Goal: Transaction & Acquisition: Purchase product/service

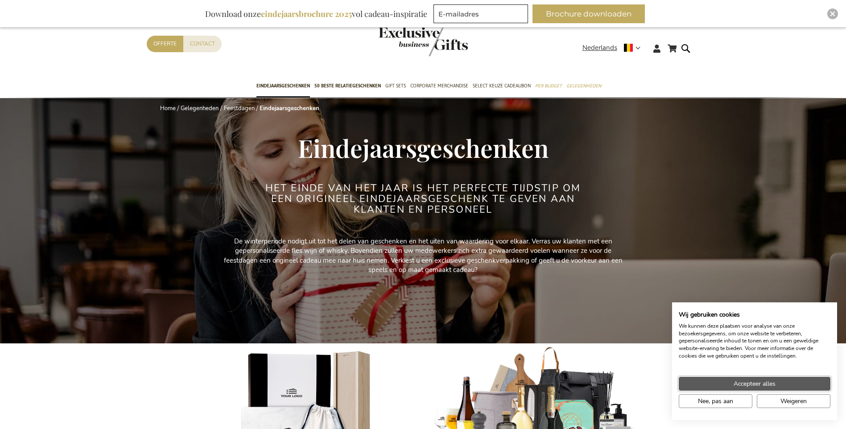
click at [765, 384] on span "Accepteer alles" at bounding box center [755, 383] width 42 height 9
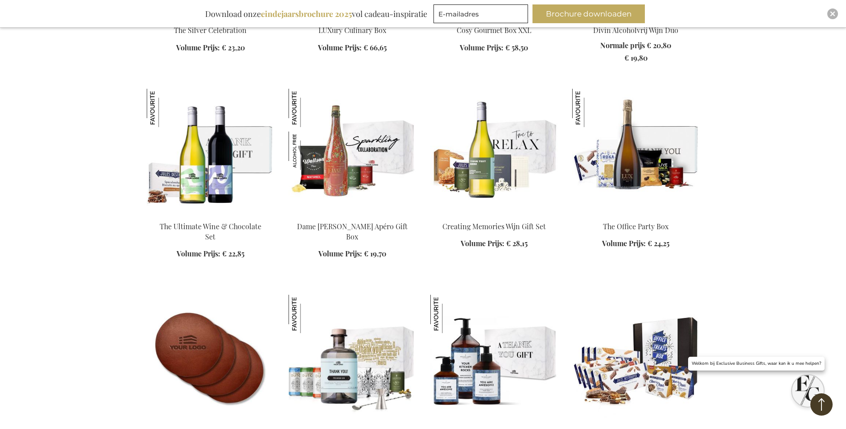
scroll to position [1205, 0]
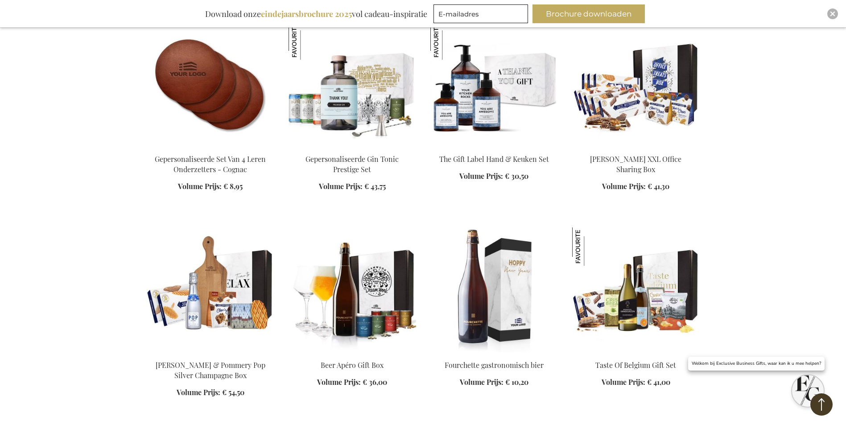
scroll to position [1472, 0]
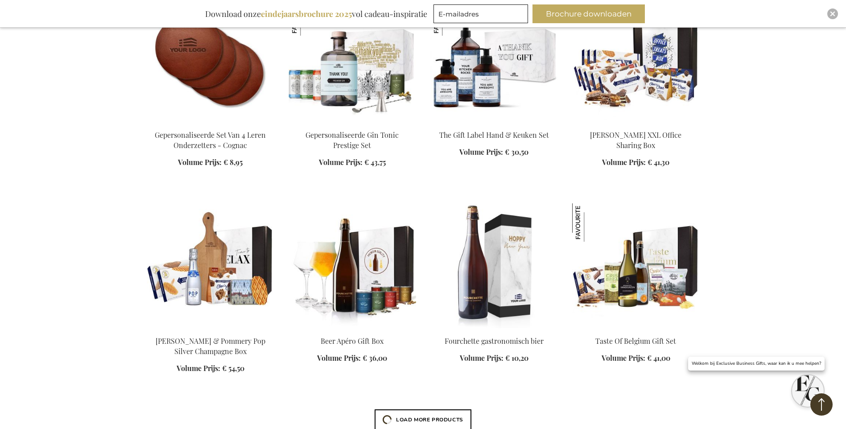
click at [362, 294] on img at bounding box center [353, 265] width 128 height 125
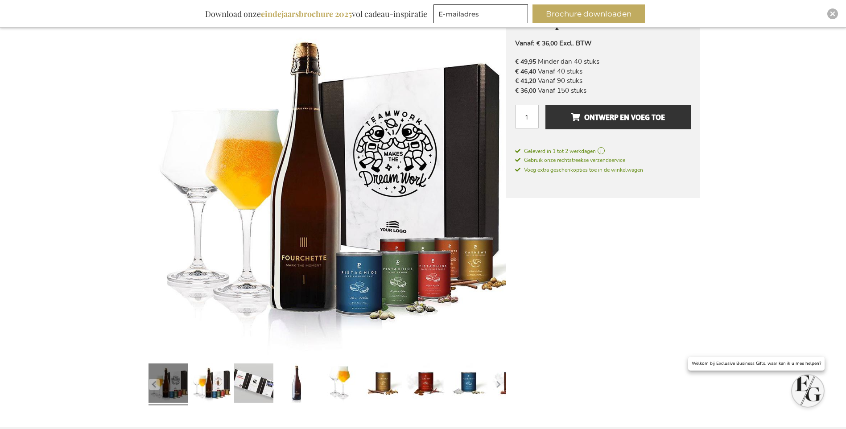
scroll to position [178, 0]
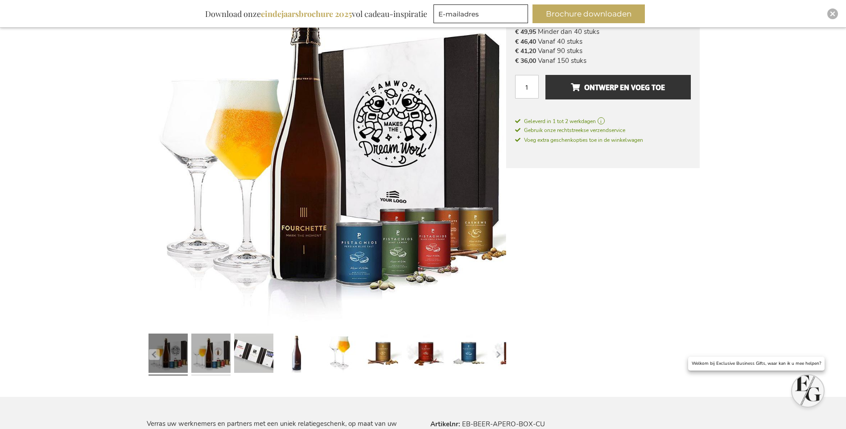
click at [221, 352] on link at bounding box center [210, 354] width 39 height 49
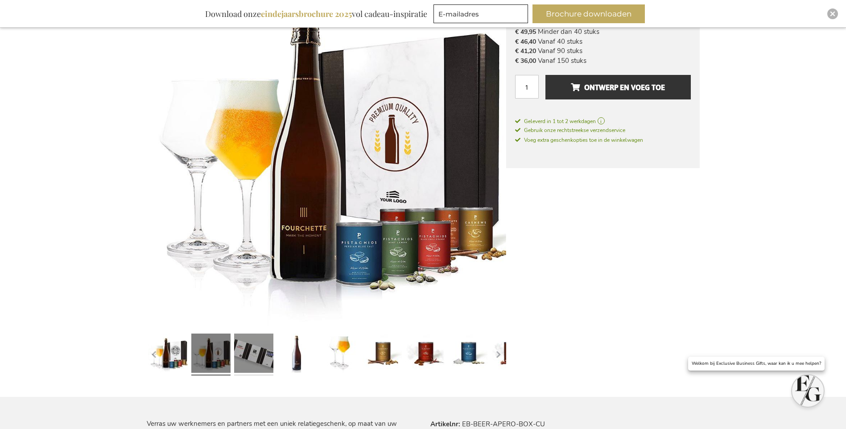
click at [252, 352] on link at bounding box center [253, 354] width 39 height 49
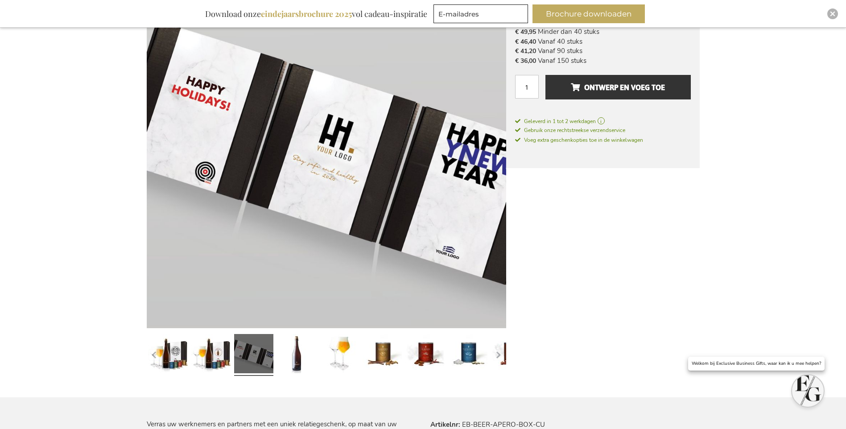
scroll to position [179, 0]
click at [298, 352] on link at bounding box center [296, 354] width 39 height 49
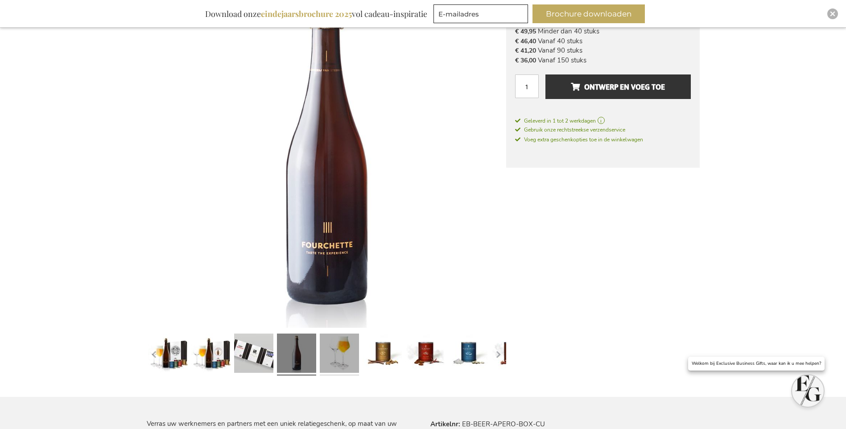
click at [348, 349] on link at bounding box center [339, 354] width 39 height 49
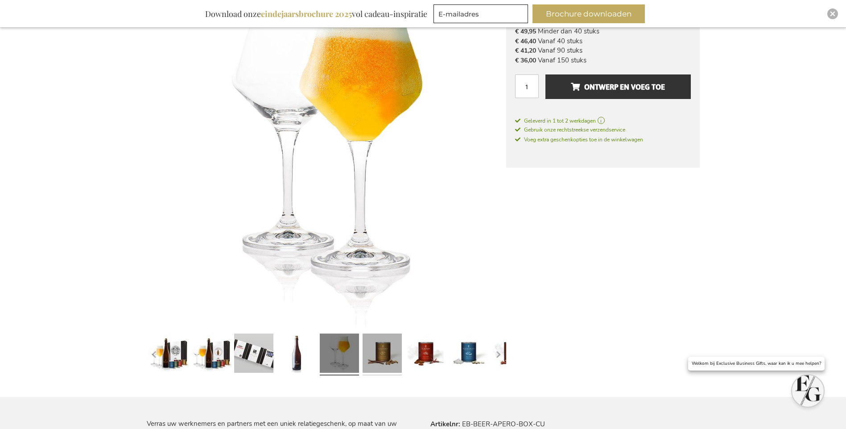
click at [377, 350] on link at bounding box center [382, 354] width 39 height 49
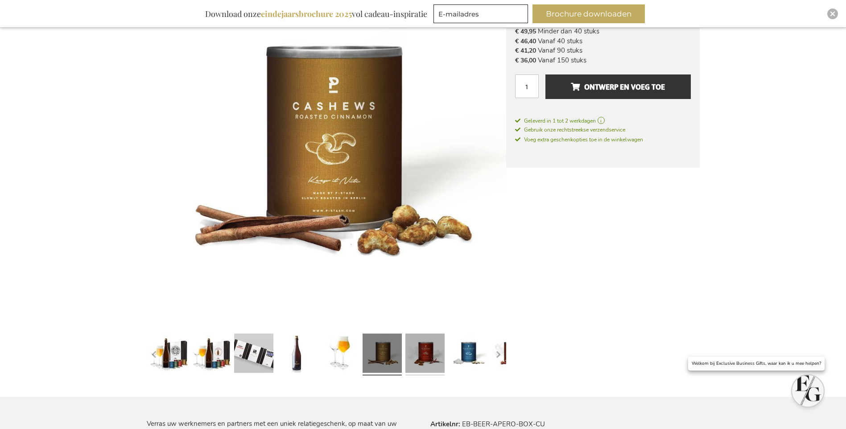
click at [425, 351] on link at bounding box center [425, 354] width 39 height 49
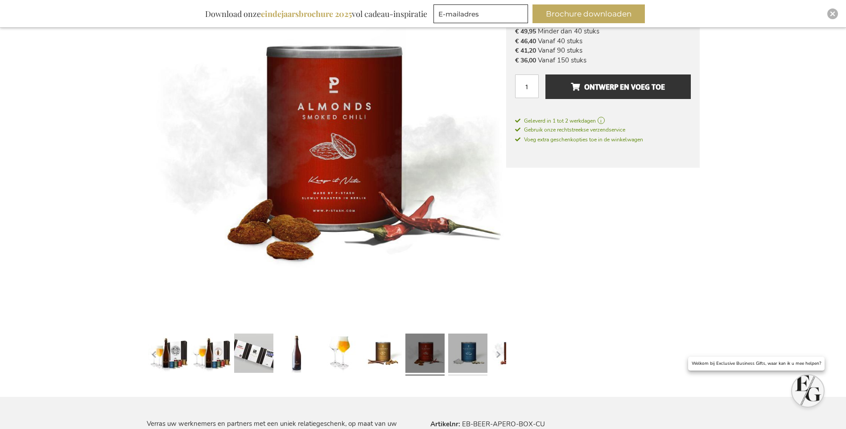
click at [476, 352] on link at bounding box center [467, 354] width 39 height 49
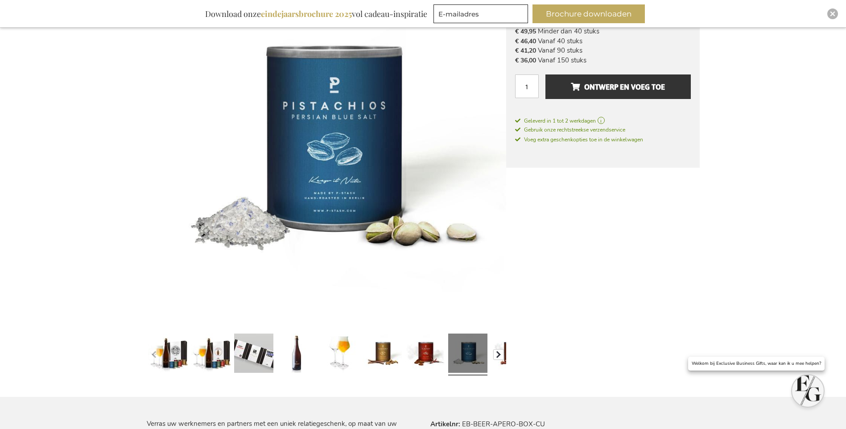
click at [501, 356] on button "button" at bounding box center [498, 354] width 11 height 11
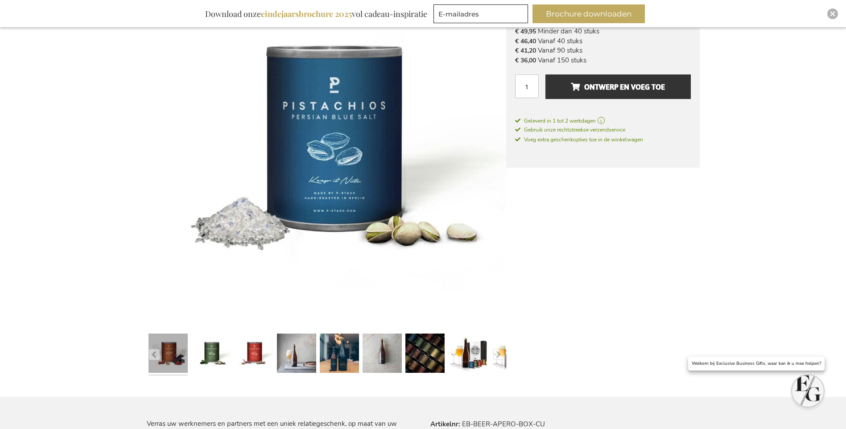
click at [169, 350] on link at bounding box center [168, 354] width 39 height 49
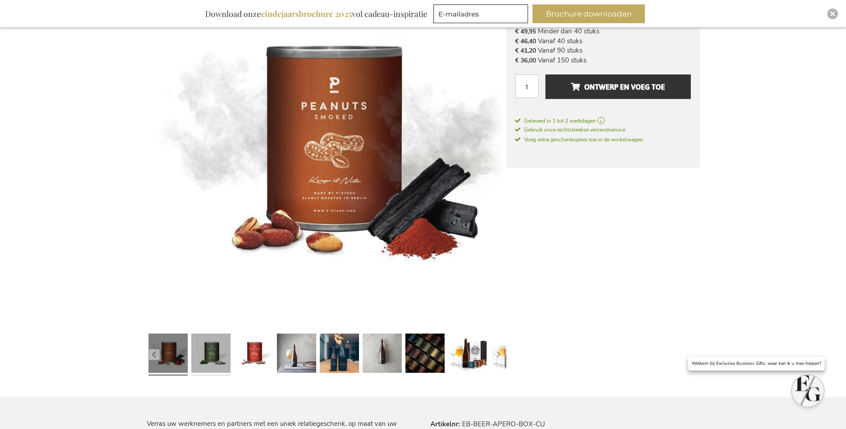
click at [197, 351] on link at bounding box center [210, 354] width 39 height 49
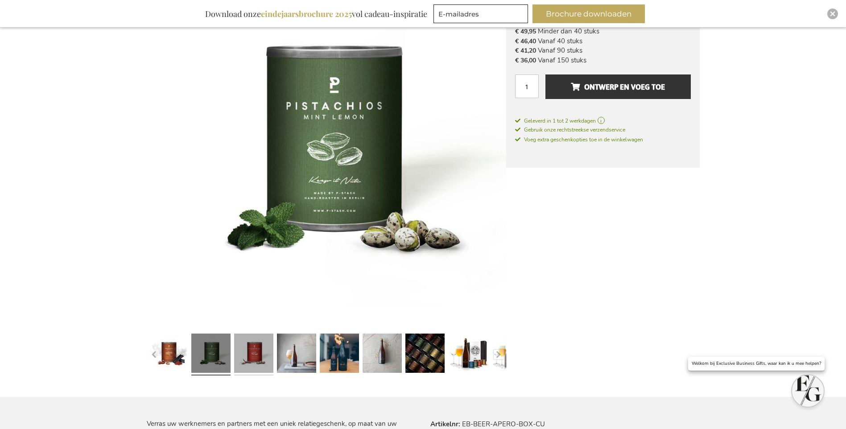
click at [254, 351] on link at bounding box center [253, 354] width 39 height 49
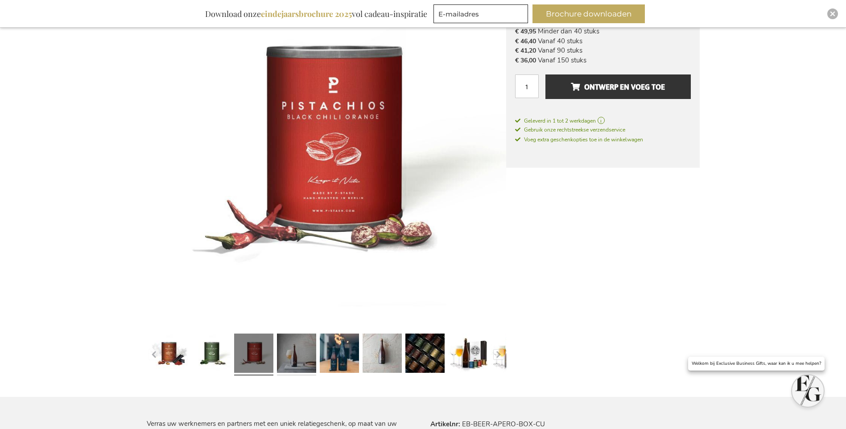
click at [301, 350] on link at bounding box center [296, 354] width 39 height 49
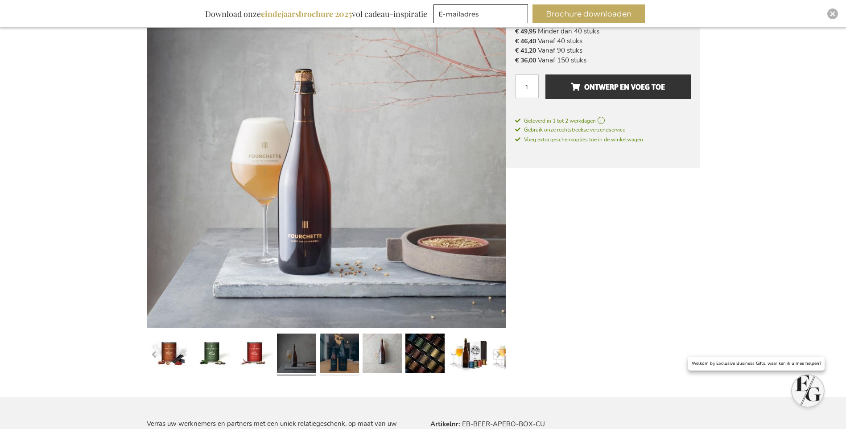
click at [336, 353] on link at bounding box center [339, 354] width 39 height 49
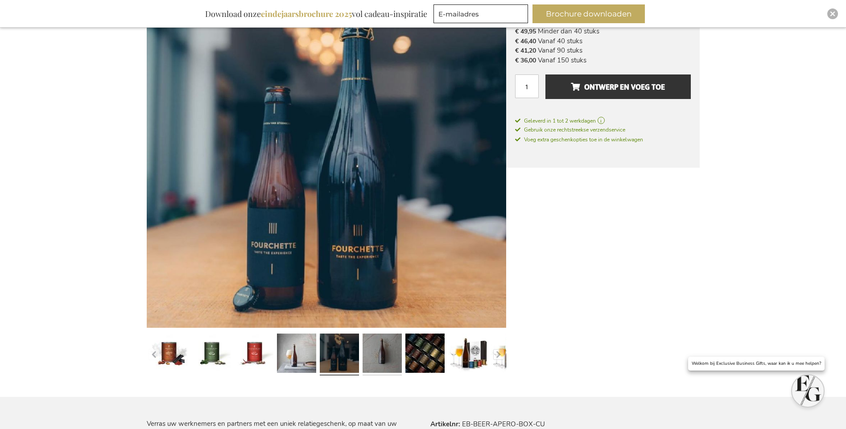
click at [381, 351] on link at bounding box center [382, 354] width 39 height 49
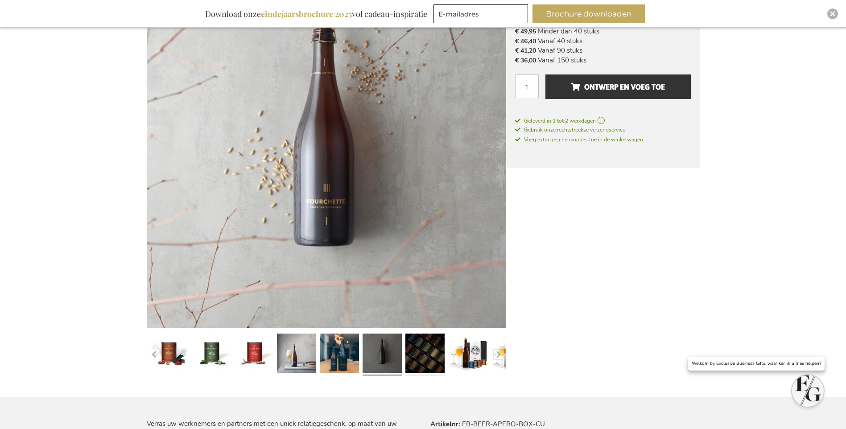
click at [426, 351] on link at bounding box center [425, 354] width 39 height 49
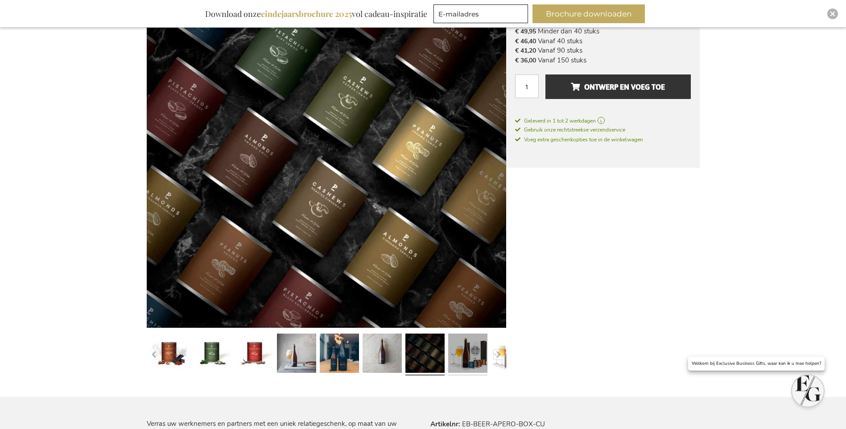
click at [468, 351] on link at bounding box center [467, 354] width 39 height 49
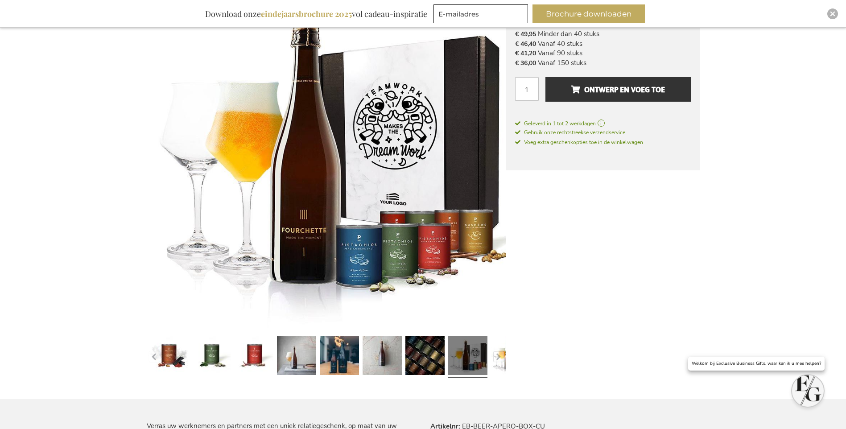
scroll to position [178, 0]
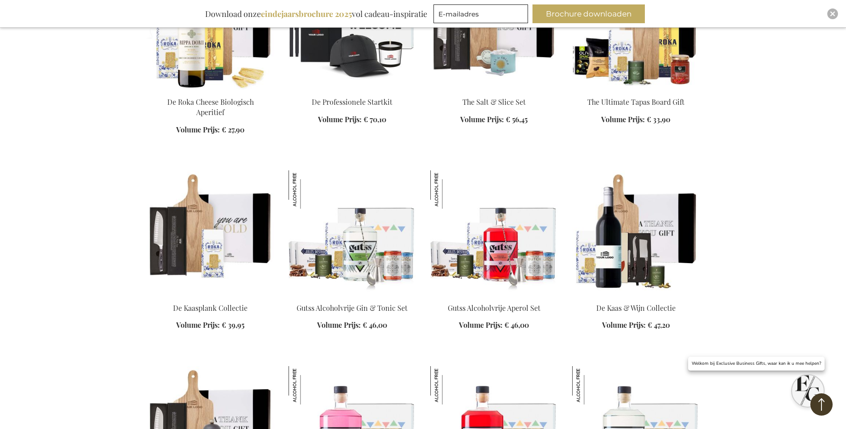
scroll to position [3720, 0]
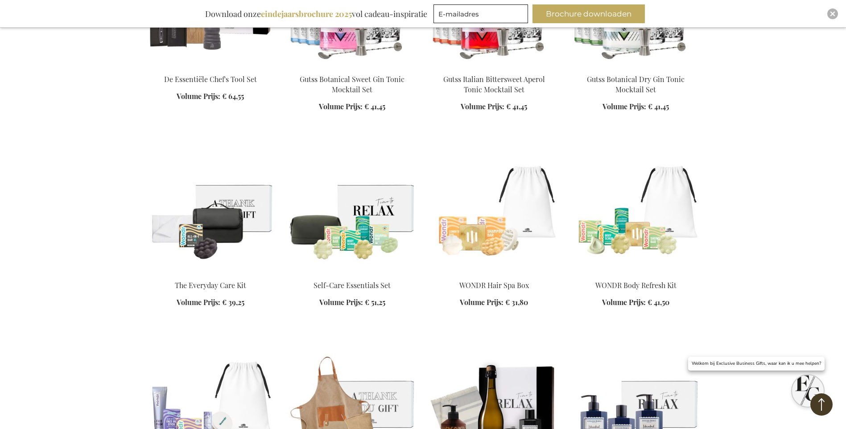
scroll to position [4166, 0]
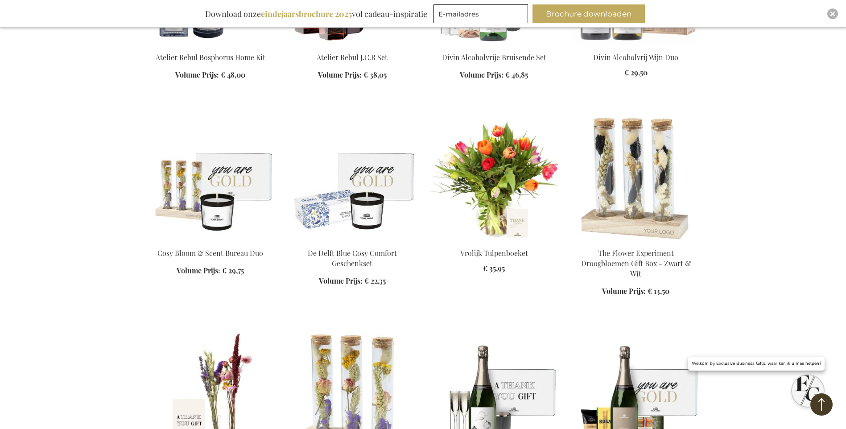
scroll to position [4701, 0]
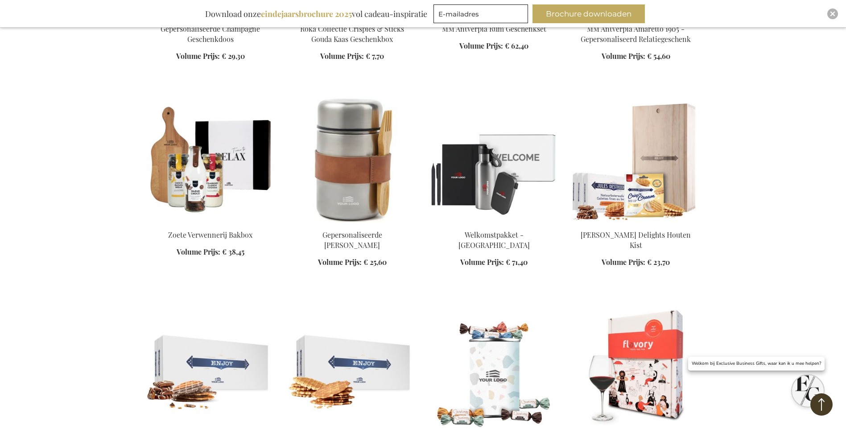
scroll to position [5371, 0]
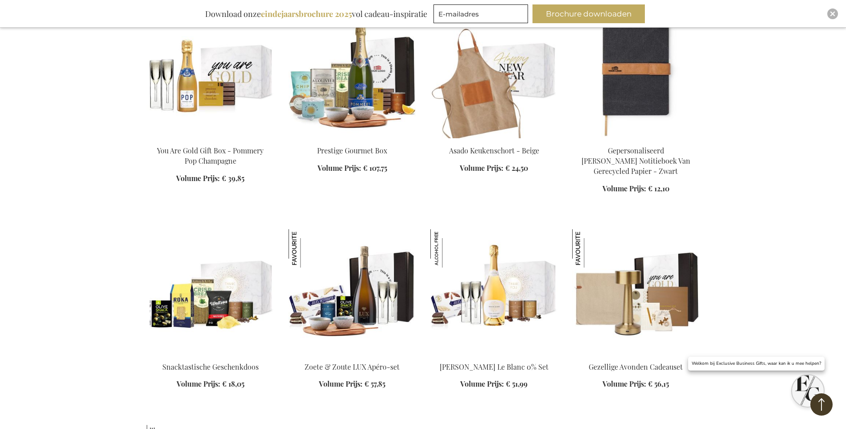
scroll to position [6129, 0]
